Goal: Task Accomplishment & Management: Manage account settings

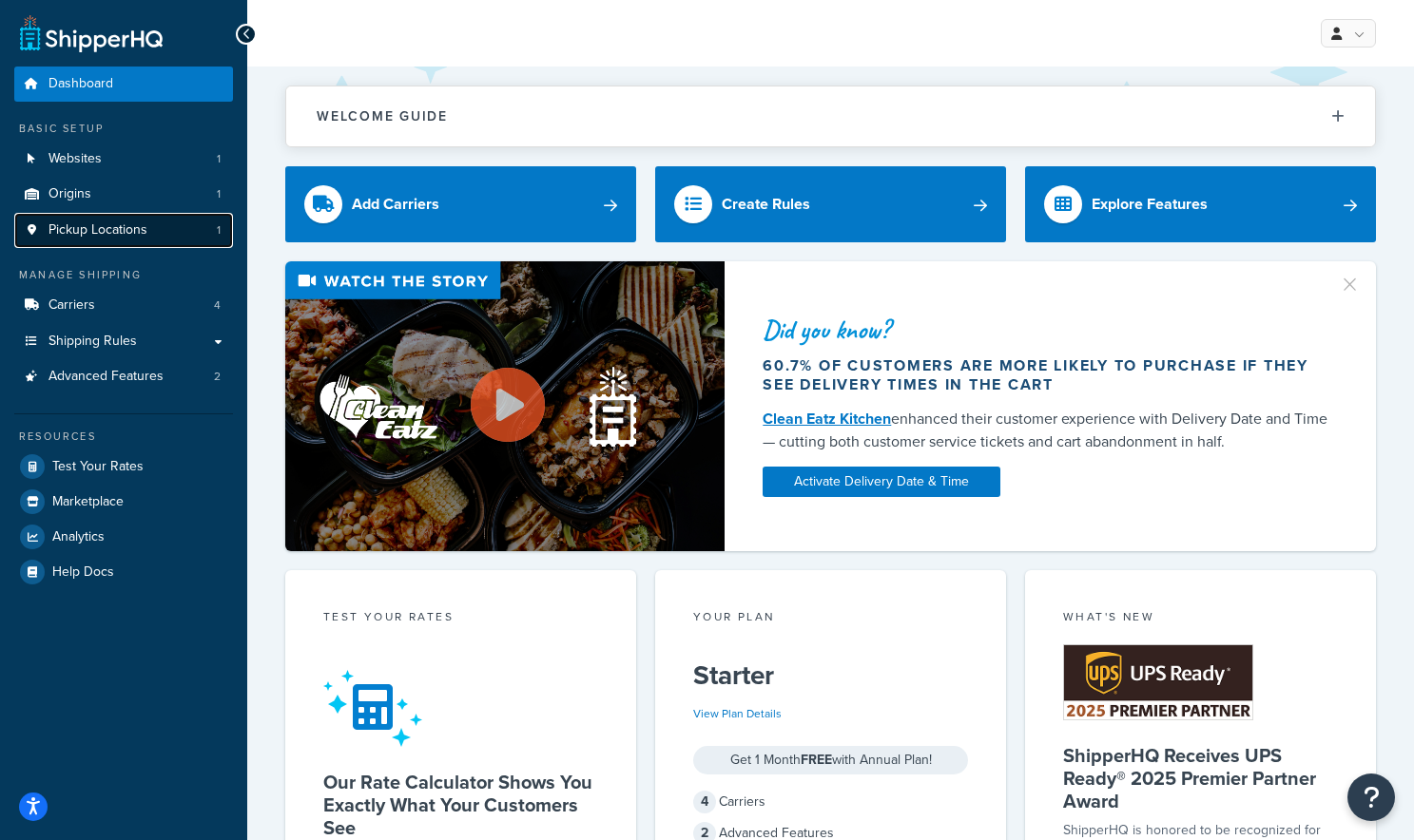
click at [108, 230] on span "Pickup Locations" at bounding box center [98, 230] width 99 height 16
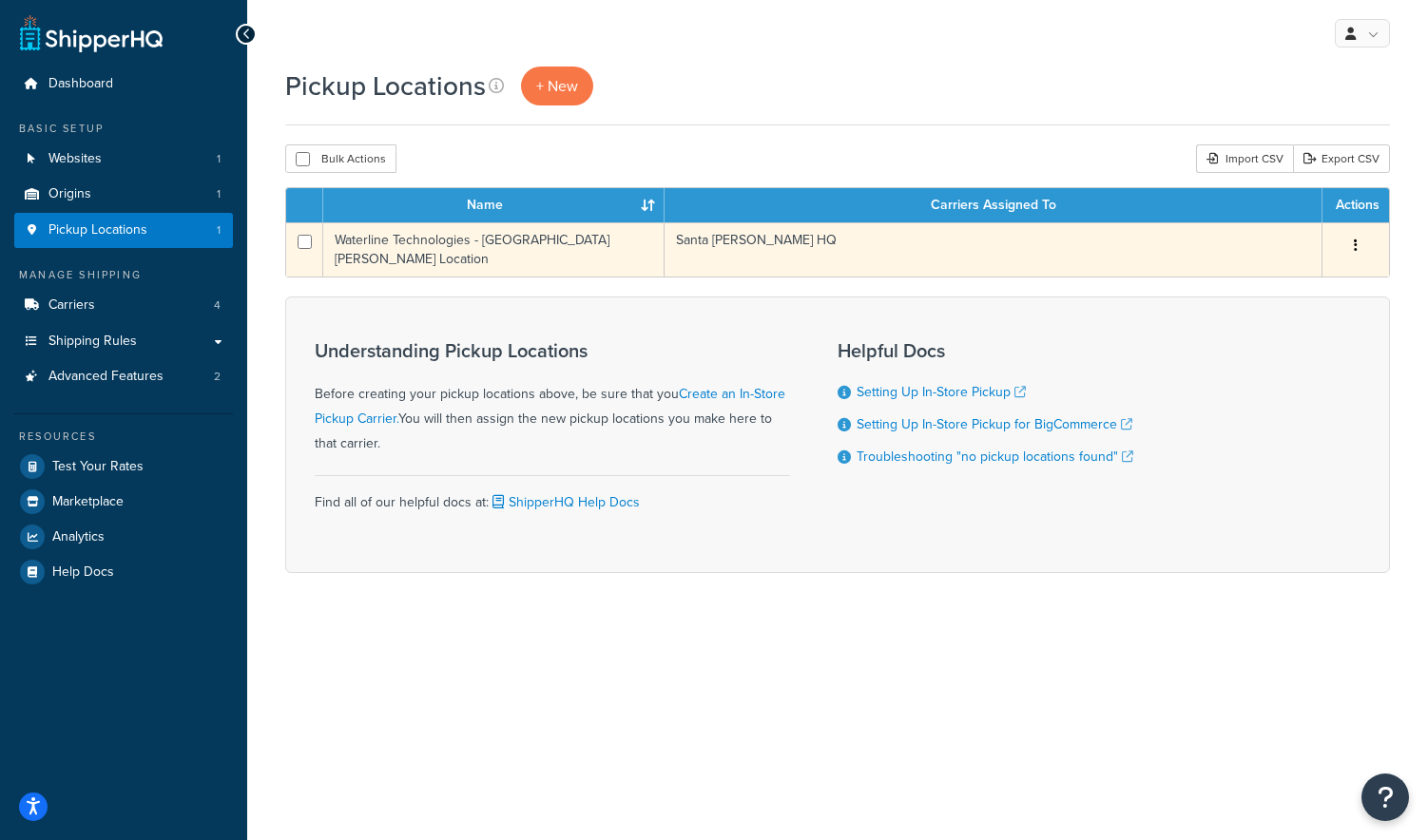
click at [1347, 242] on button "button" at bounding box center [1355, 246] width 27 height 31
click at [1326, 280] on link "Edit" at bounding box center [1292, 282] width 150 height 39
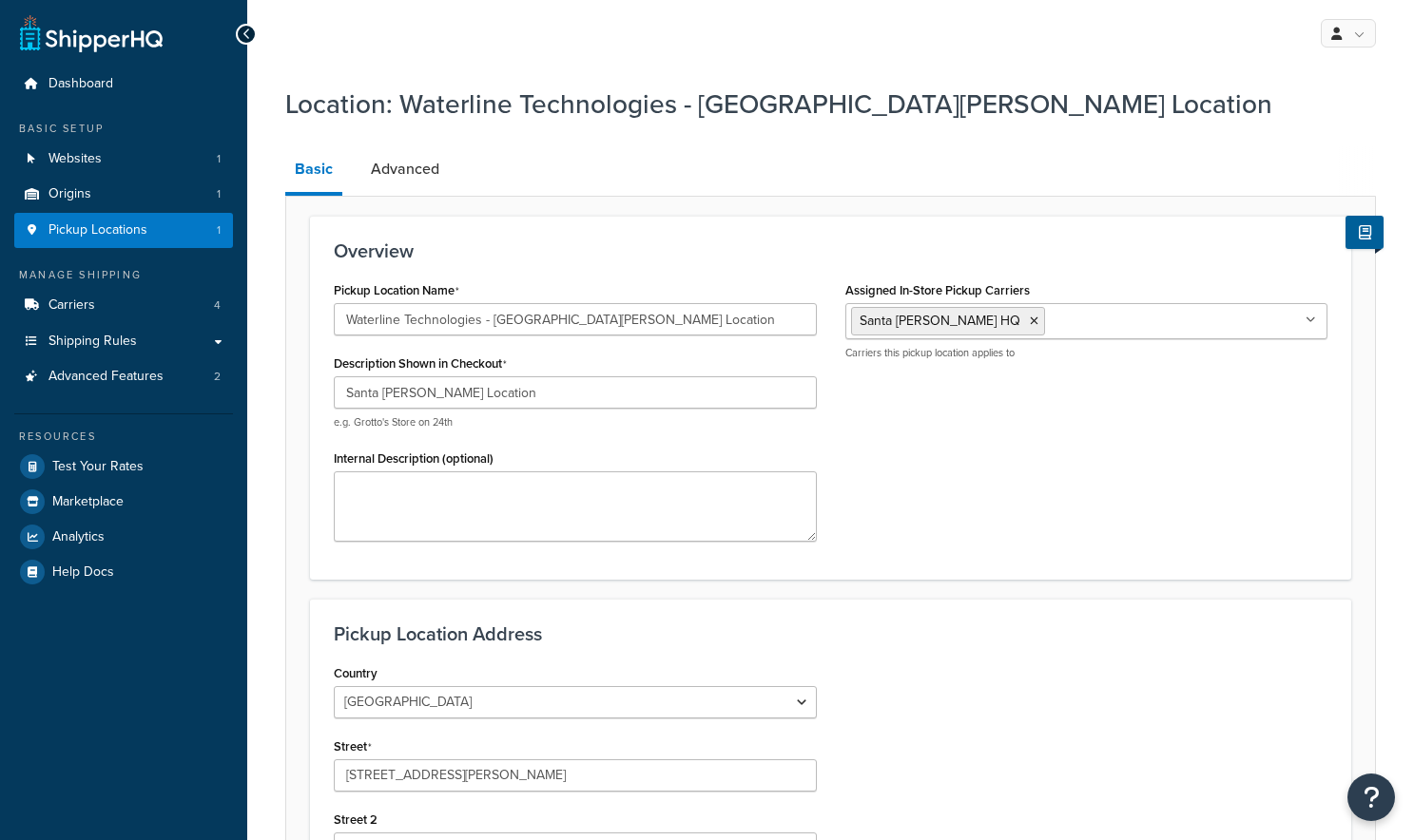
select select "5"
click at [401, 181] on link "Advanced" at bounding box center [404, 170] width 87 height 46
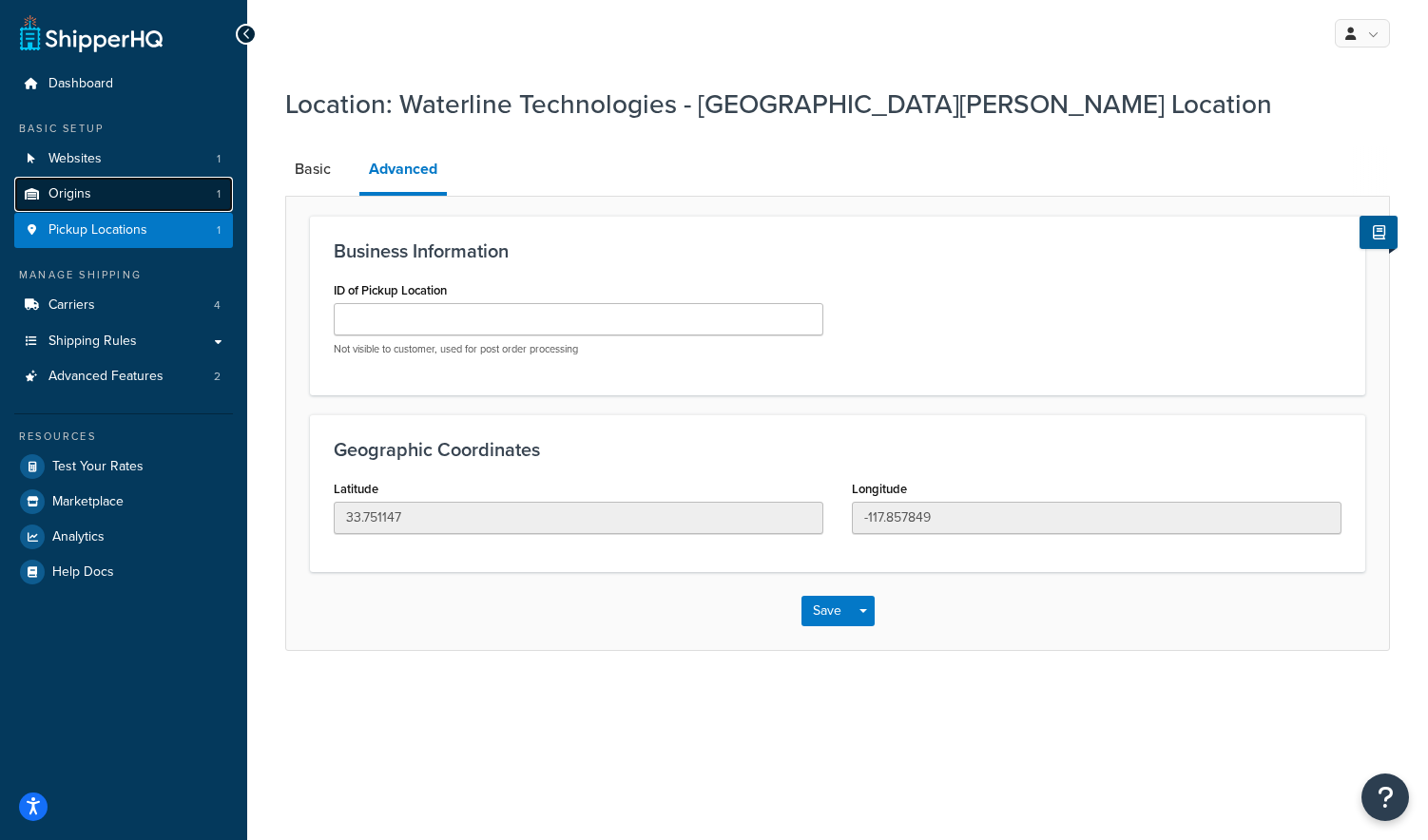
click at [122, 193] on link "Origins 1" at bounding box center [124, 194] width 218 height 35
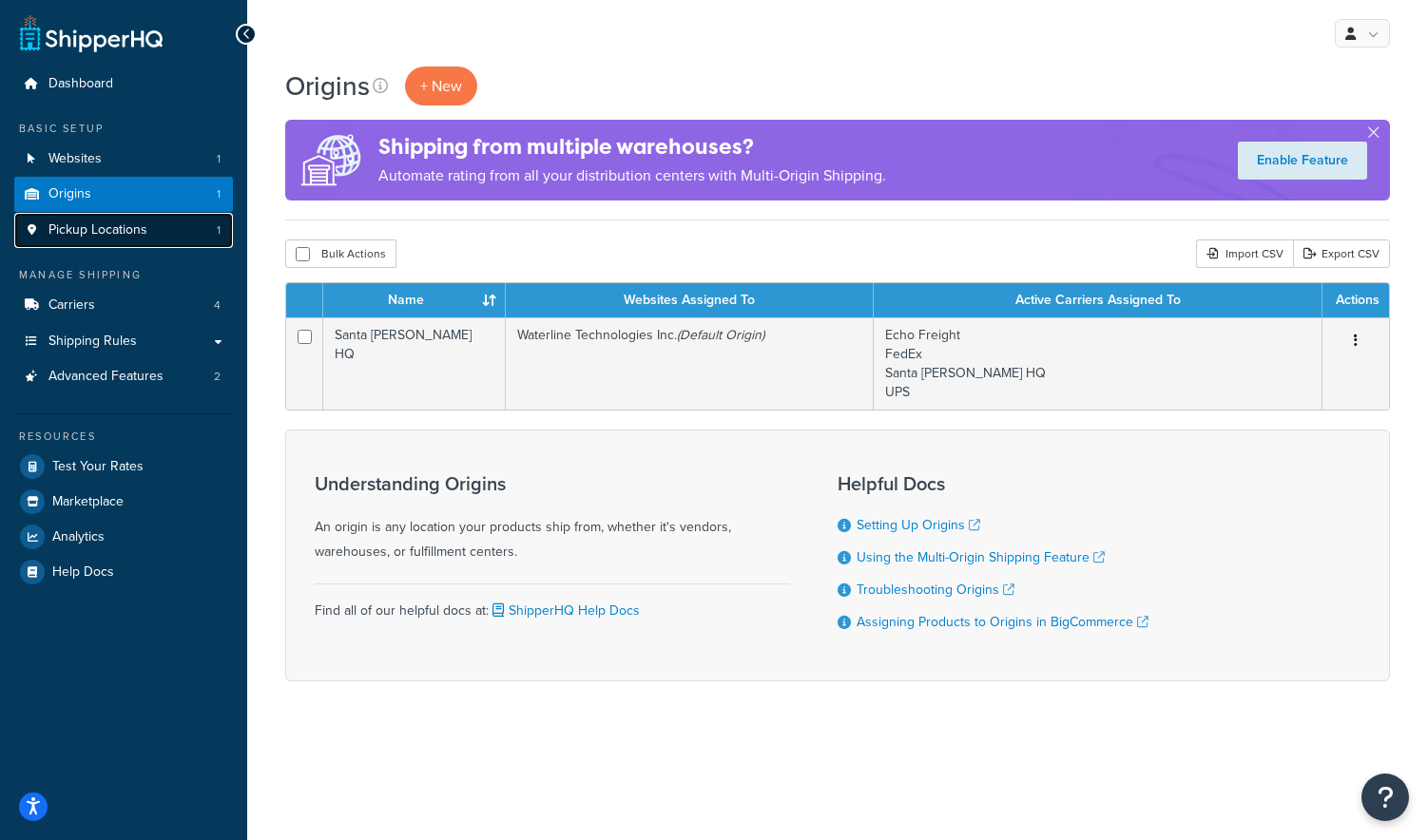
click at [122, 223] on span "Pickup Locations" at bounding box center [98, 230] width 99 height 16
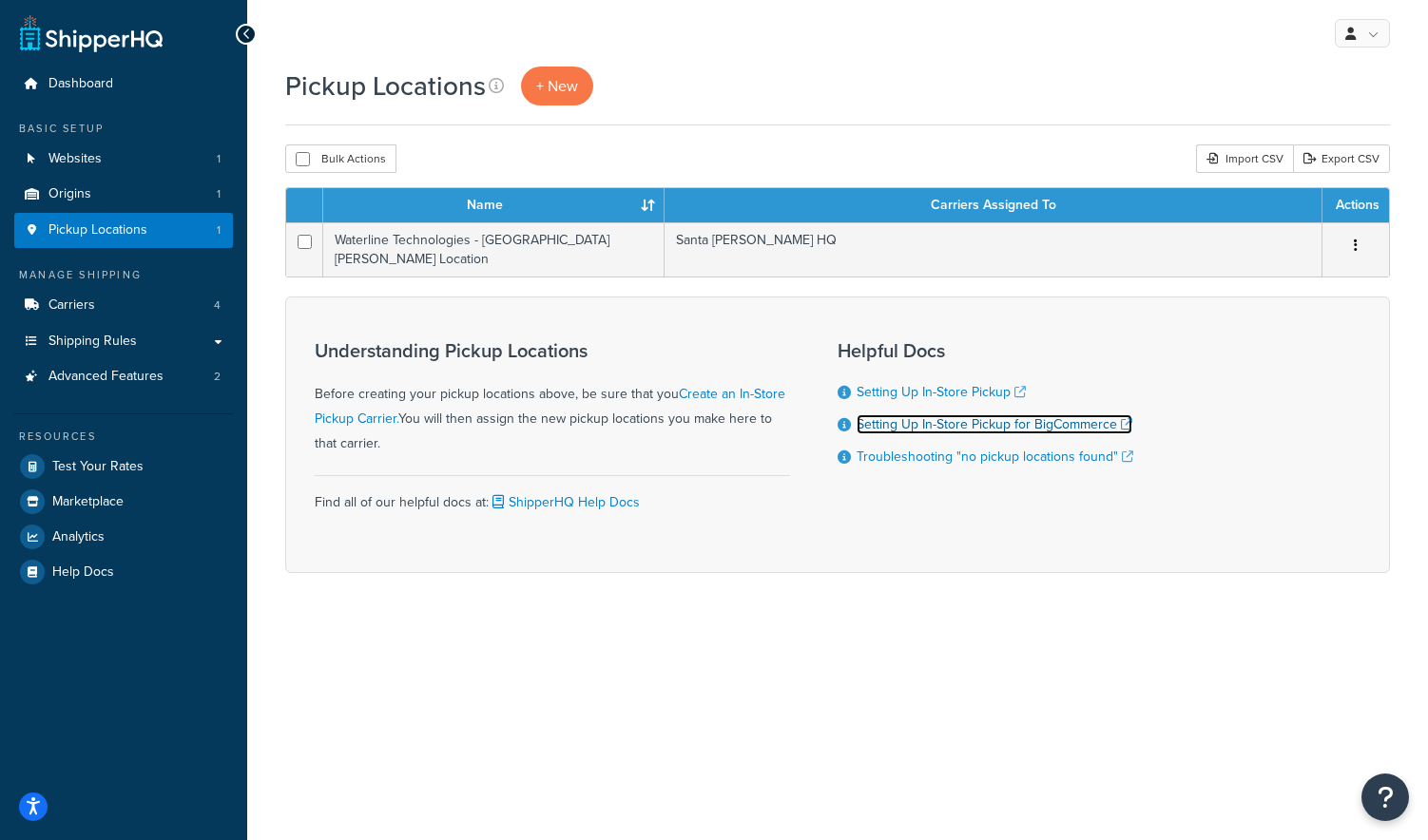
click at [1016, 418] on link "Setting Up In-Store Pickup for BigCommerce" at bounding box center [994, 424] width 276 height 20
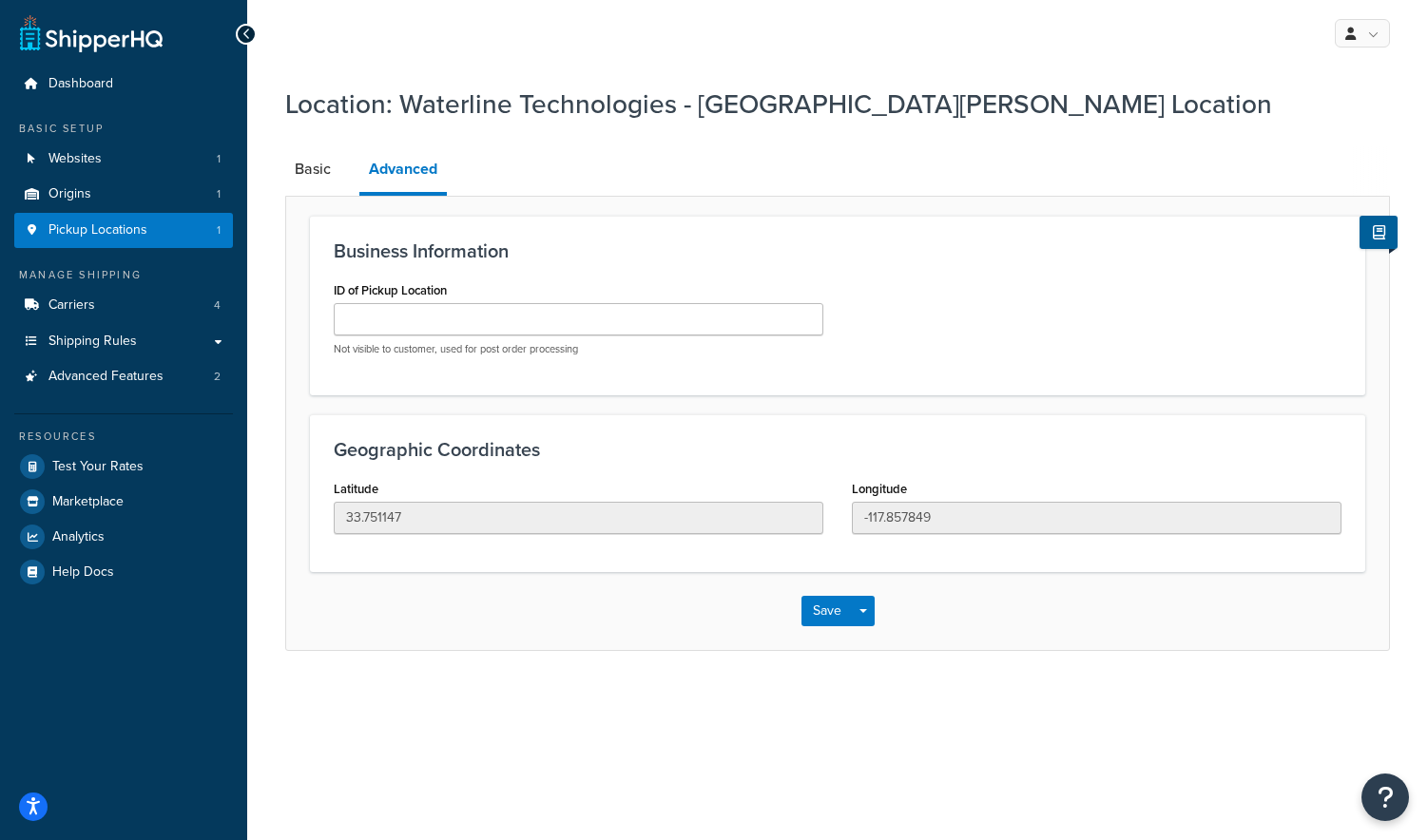
select select "5"
